Goal: Transaction & Acquisition: Purchase product/service

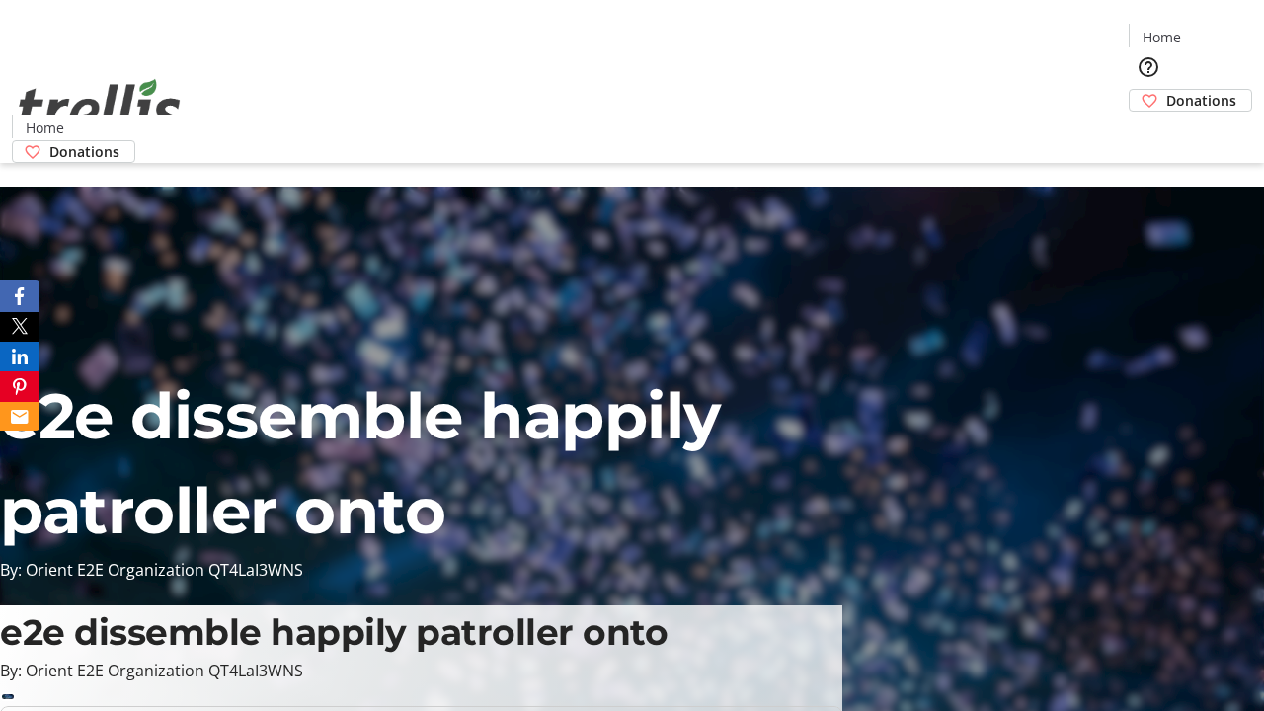
click at [1166, 90] on span "Donations" at bounding box center [1201, 100] width 70 height 21
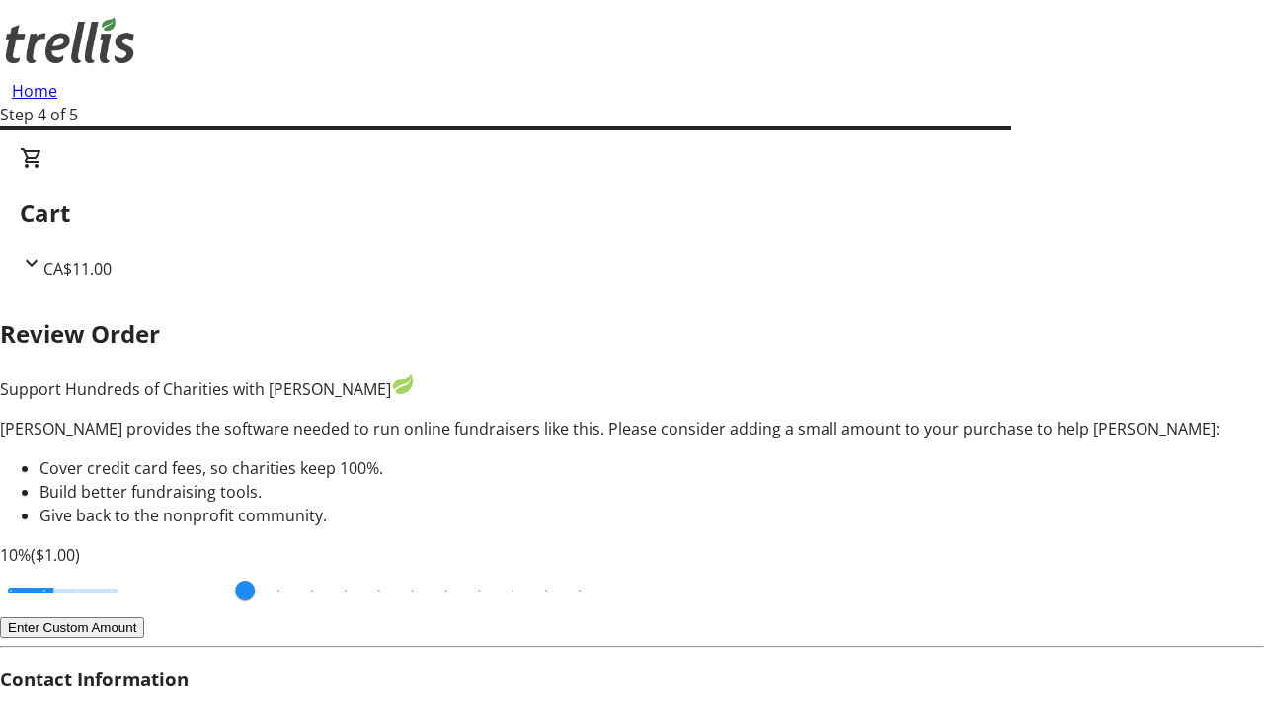
type input "3"
click at [133, 569] on input "Cover fees percentage" at bounding box center [63, 590] width 152 height 43
